Goal: Transaction & Acquisition: Subscribe to service/newsletter

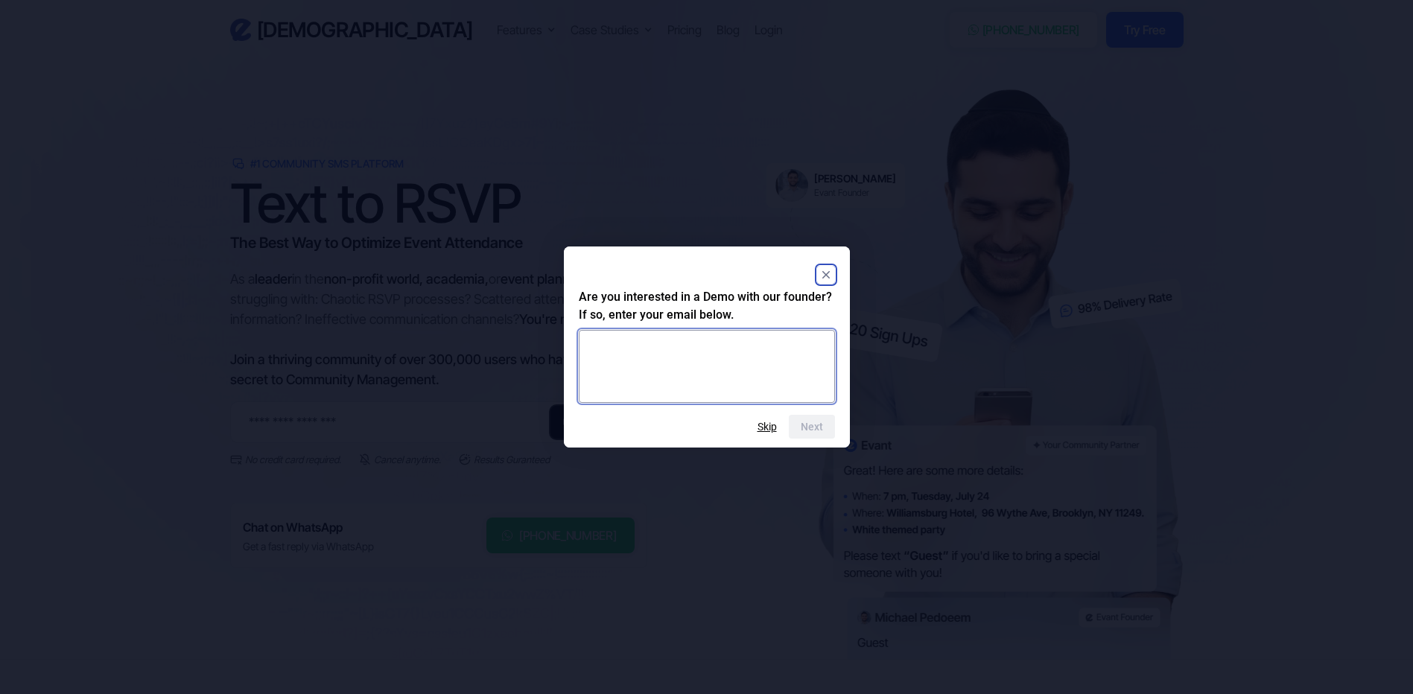
click at [748, 351] on textarea at bounding box center [707, 366] width 256 height 73
drag, startPoint x: 716, startPoint y: 352, endPoint x: 448, endPoint y: 349, distance: 268.1
click at [448, 349] on html "Evant Features Text-to-RSVP & Event Check-In Targeted Messaging & Scheduled Sen…" at bounding box center [706, 347] width 1413 height 694
type textarea "**********"
click at [805, 419] on button "Next" at bounding box center [812, 427] width 46 height 24
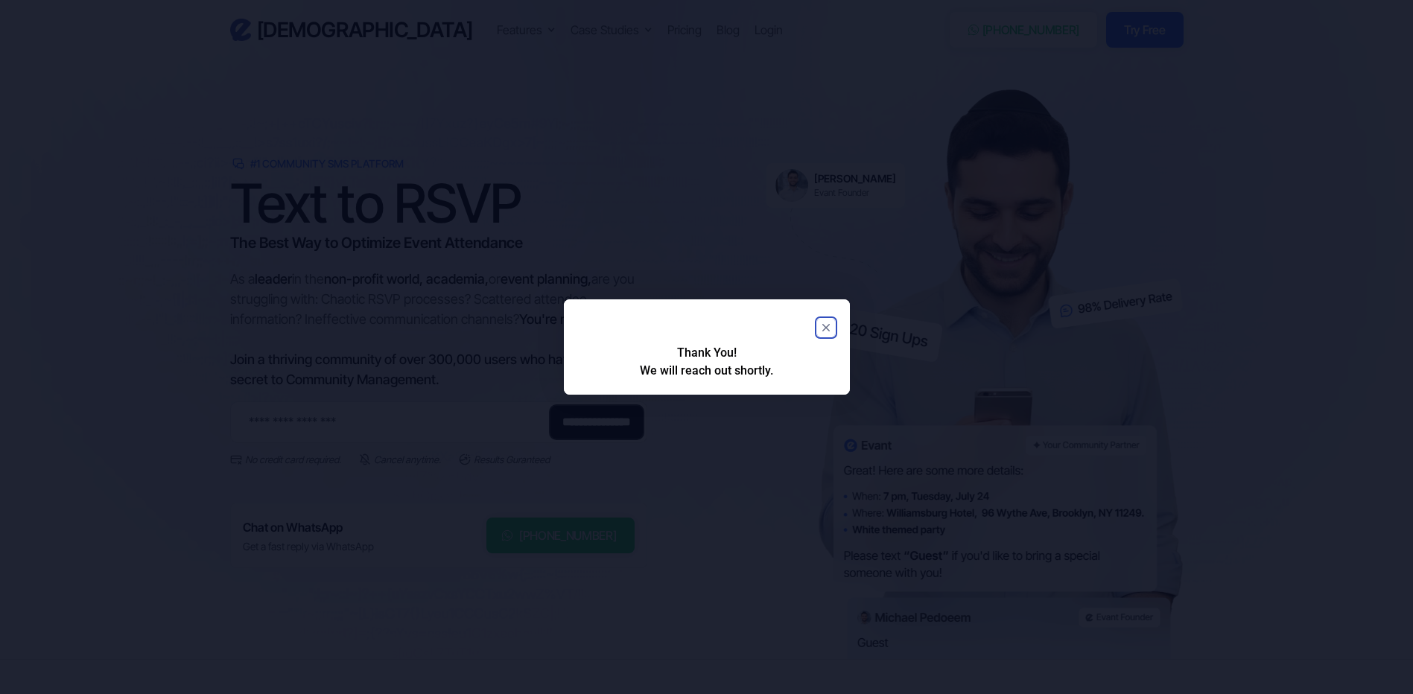
click at [825, 331] on rect "Close" at bounding box center [826, 328] width 18 height 18
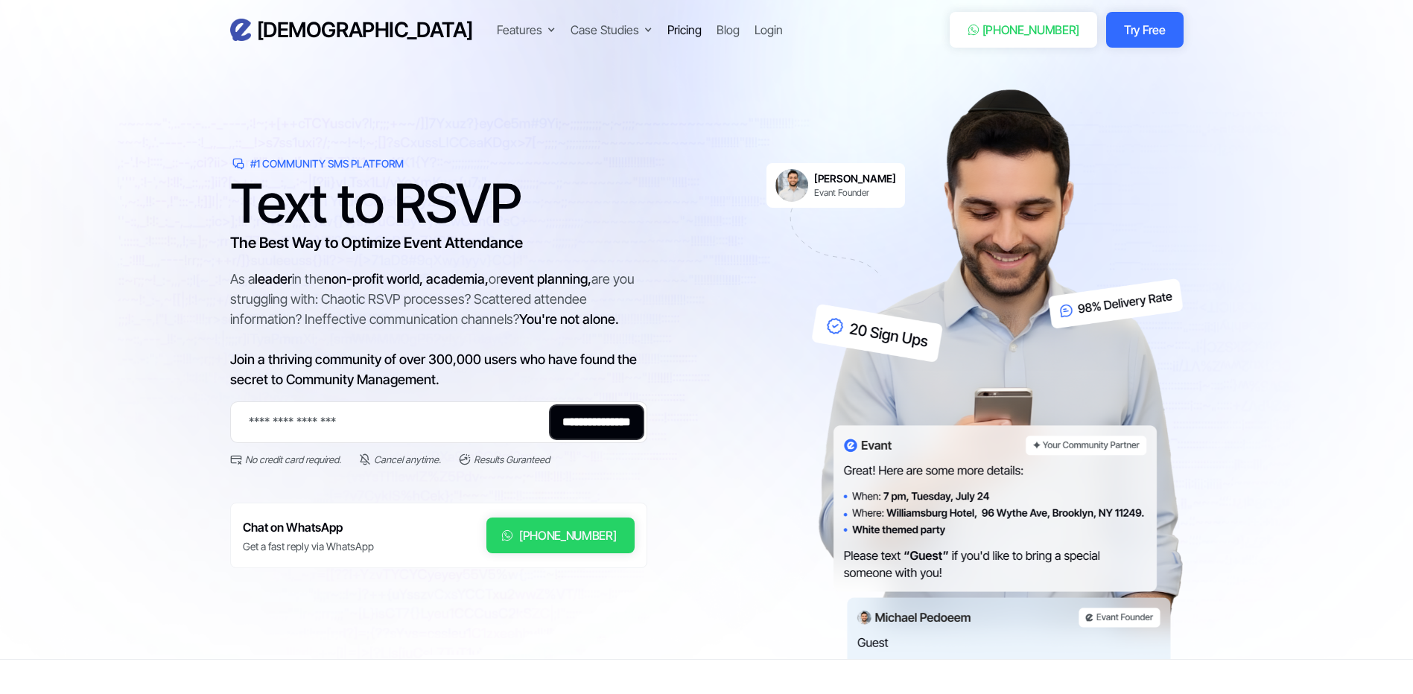
click at [667, 36] on div "Pricing" at bounding box center [684, 30] width 34 height 18
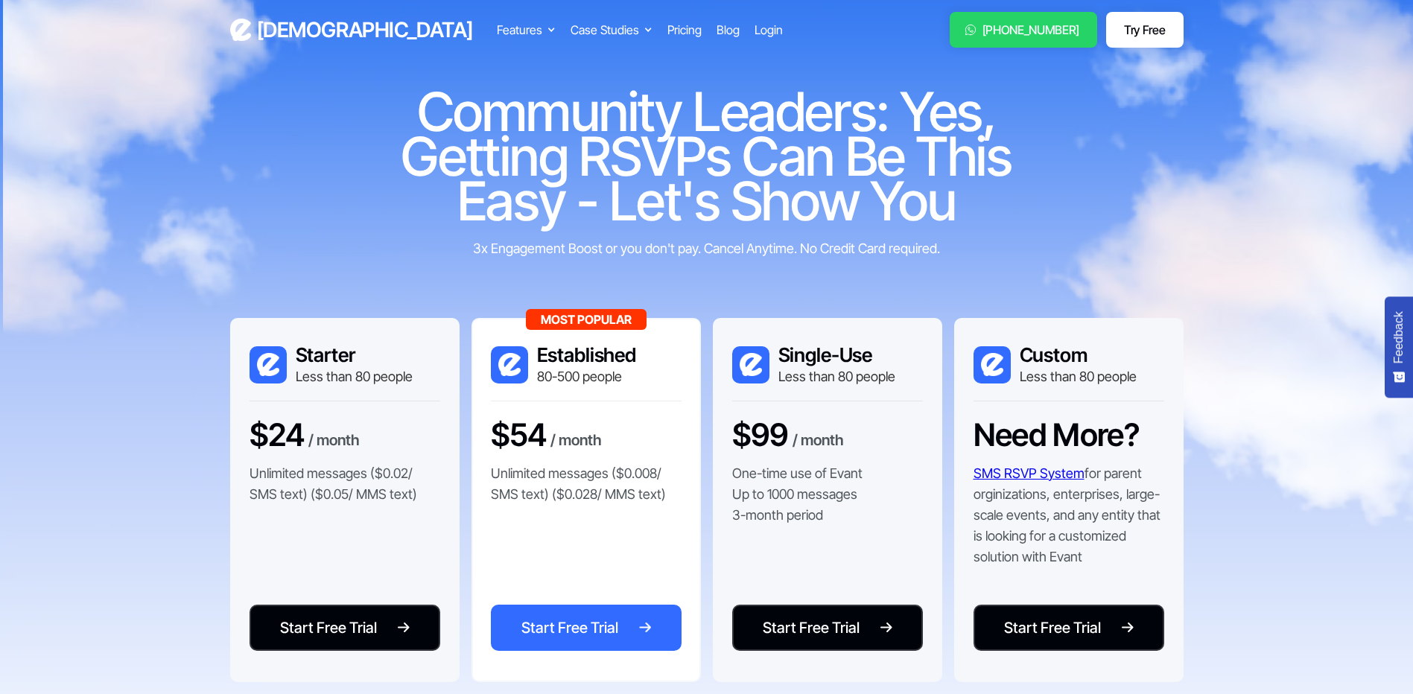
click at [582, 625] on div "Start Free Trial" at bounding box center [569, 628] width 97 height 22
